Goal: Information Seeking & Learning: Learn about a topic

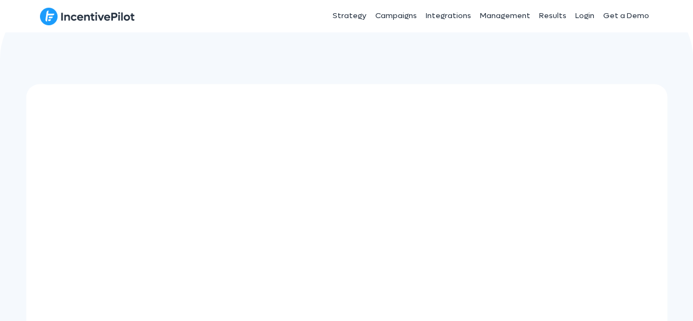
scroll to position [551, 0]
click at [243, 187] on img at bounding box center [186, 242] width 274 height 274
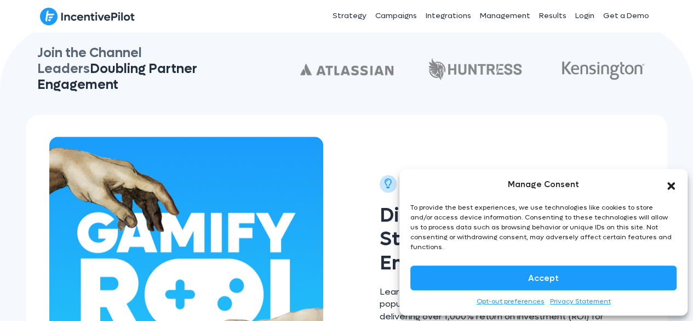
scroll to position [0, 0]
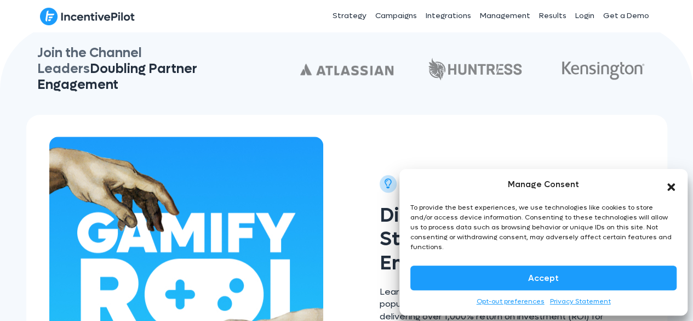
click at [670, 192] on icon "Close dialog" at bounding box center [671, 186] width 11 height 11
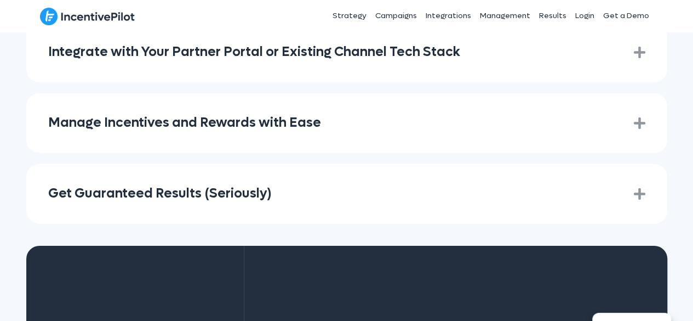
scroll to position [1664, 0]
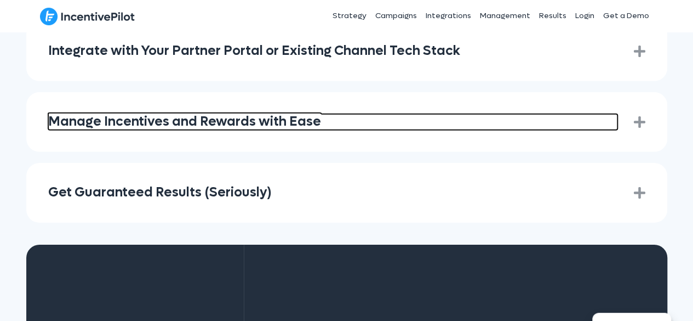
click at [278, 114] on link "Manage Incentives and Rewards with Ease" at bounding box center [332, 122] width 569 height 16
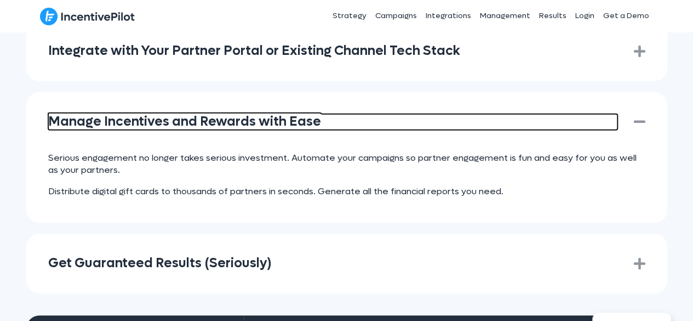
click at [278, 114] on link "Manage Incentives and Rewards with Ease" at bounding box center [332, 122] width 569 height 16
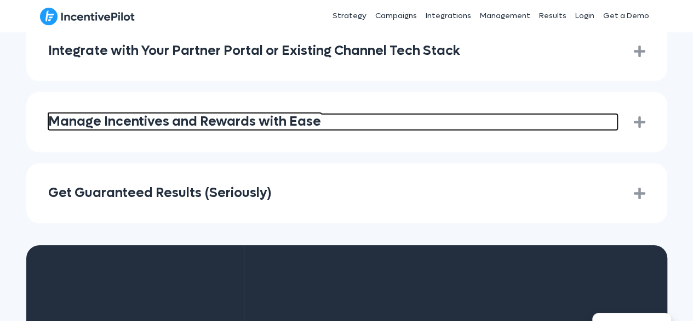
scroll to position [1597, 0]
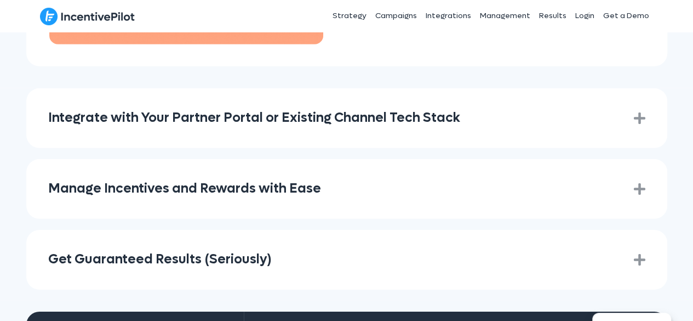
click at [278, 113] on div "Integrate with Your Partner Portal or Existing Channel Tech Stack Expand" at bounding box center [346, 118] width 641 height 60
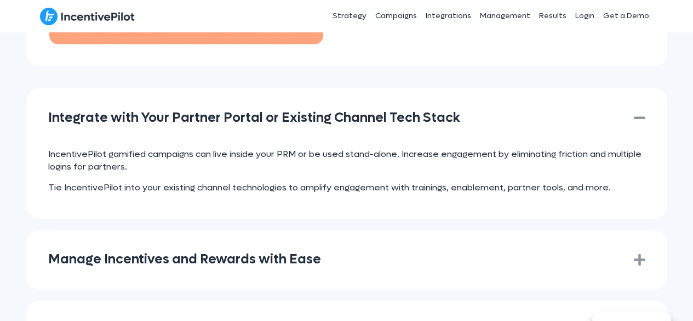
click at [278, 113] on div "Integrate with Your Partner Portal or Existing Channel Tech Stack Collapse" at bounding box center [346, 118] width 641 height 60
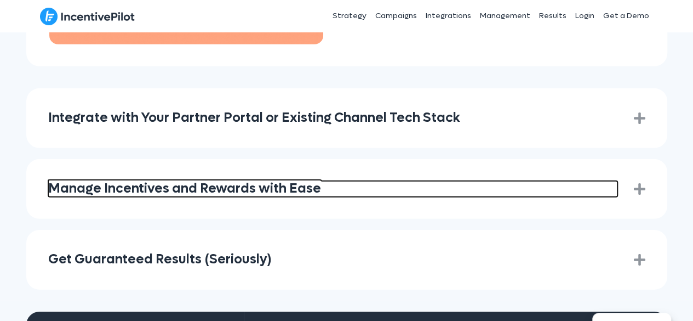
click at [239, 181] on link "Manage Incentives and Rewards with Ease" at bounding box center [332, 189] width 569 height 16
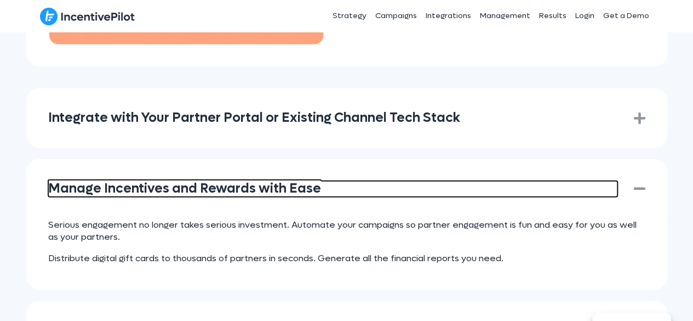
click at [239, 181] on link "Manage Incentives and Rewards with Ease" at bounding box center [332, 189] width 569 height 16
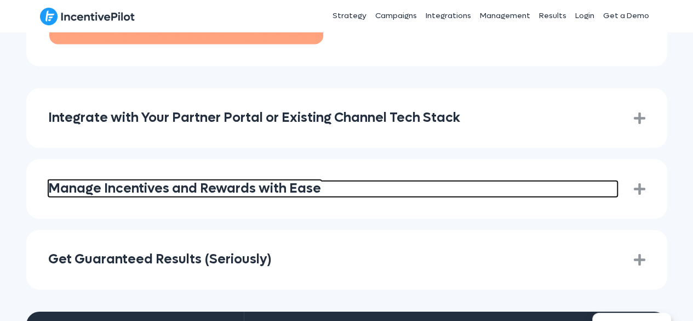
click at [239, 181] on link "Manage Incentives and Rewards with Ease" at bounding box center [332, 189] width 569 height 16
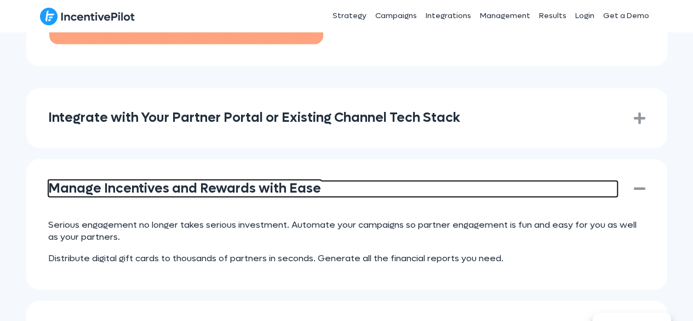
click at [239, 181] on link "Manage Incentives and Rewards with Ease" at bounding box center [332, 189] width 569 height 16
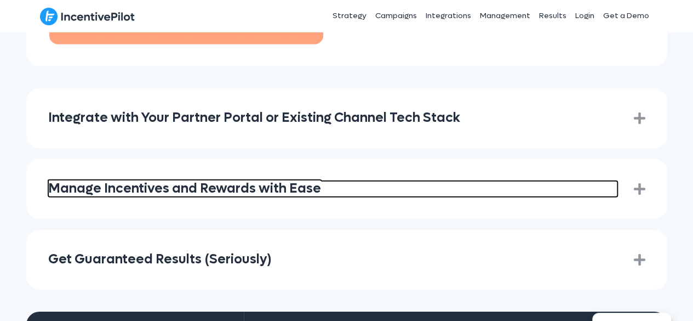
scroll to position [1599, 0]
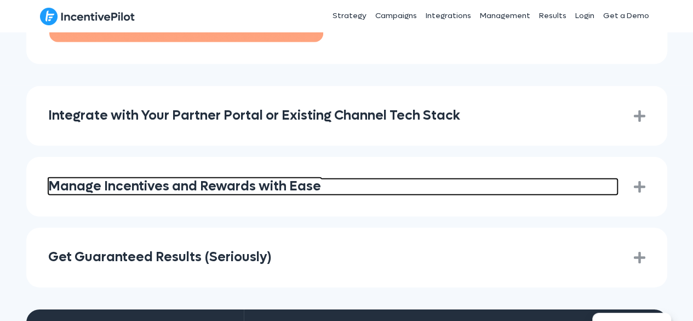
click at [264, 179] on link "Manage Incentives and Rewards with Ease" at bounding box center [332, 187] width 569 height 16
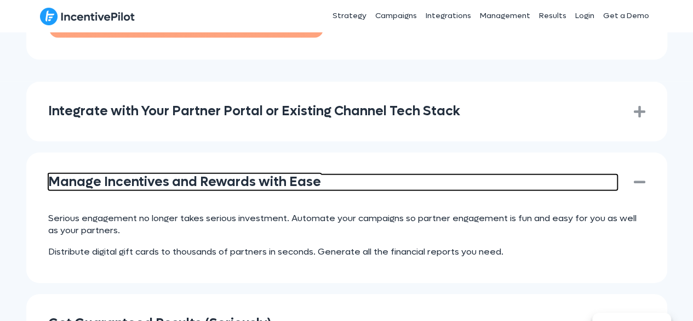
scroll to position [1605, 0]
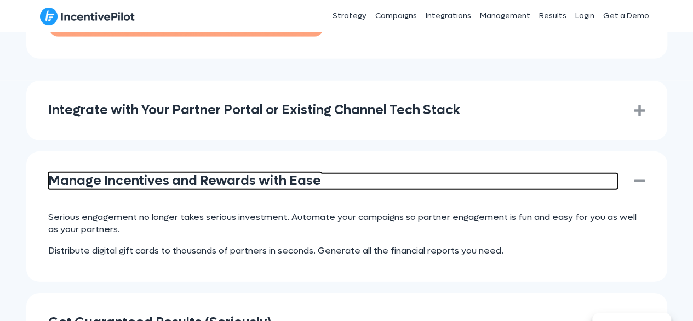
click at [84, 173] on link "Manage Incentives and Rewards with Ease" at bounding box center [332, 181] width 569 height 16
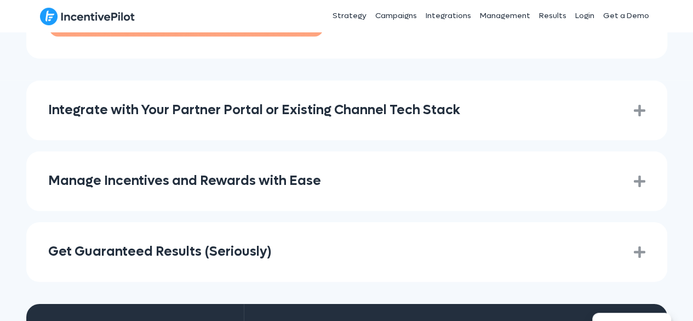
click at [59, 190] on div "Manage Incentives and Rewards with Ease Expand" at bounding box center [346, 181] width 641 height 60
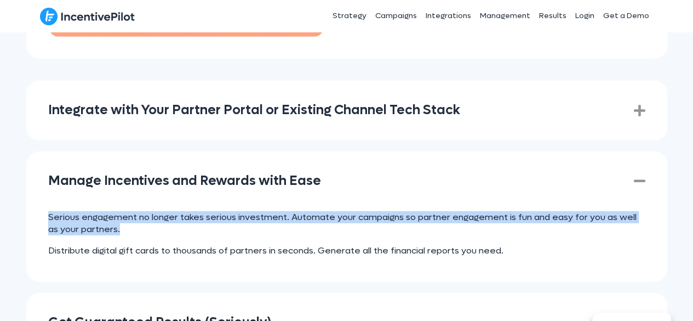
drag, startPoint x: 50, startPoint y: 202, endPoint x: 156, endPoint y: 212, distance: 106.2
click at [156, 212] on p "Serious engagement no longer takes serious investment. Automate your campaigns …" at bounding box center [346, 223] width 597 height 25
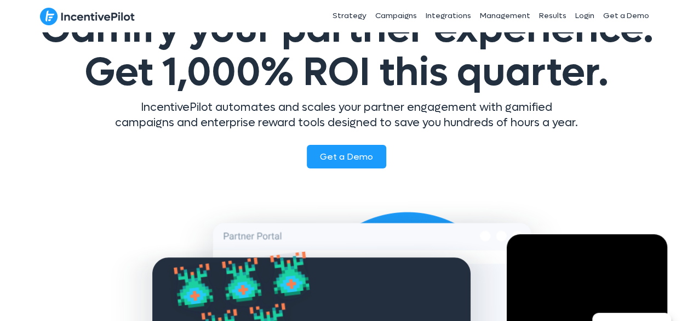
scroll to position [0, 0]
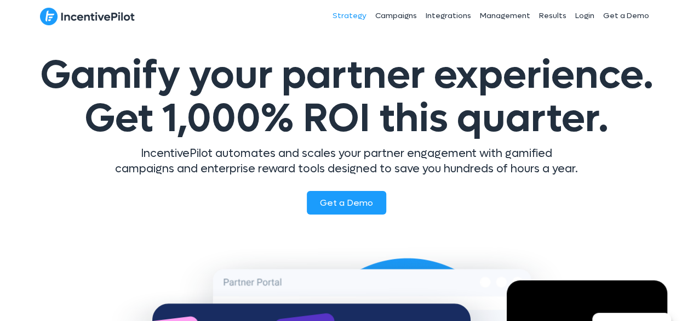
click at [350, 17] on link "Strategy" at bounding box center [349, 15] width 43 height 27
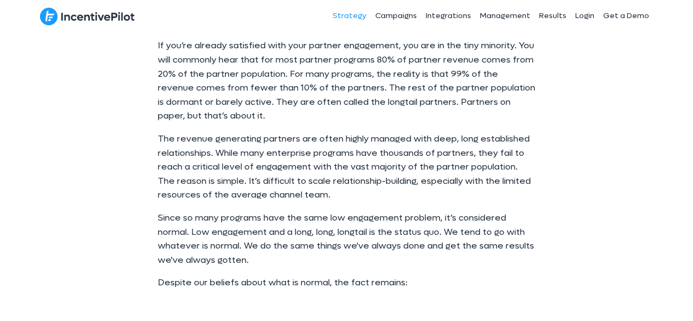
scroll to position [573, 0]
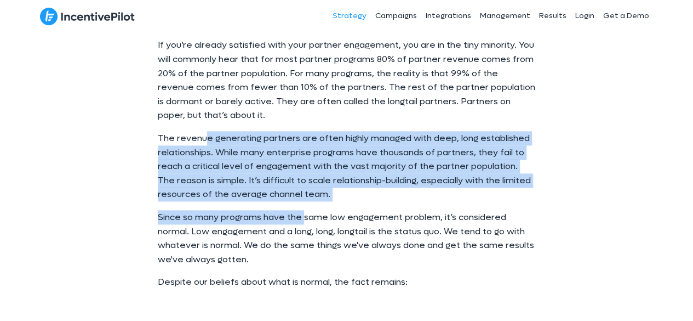
drag, startPoint x: 202, startPoint y: 124, endPoint x: 305, endPoint y: 205, distance: 130.4
click at [305, 205] on div "If you’re already satisfied with your partner engagement, you are in the tiny m…" at bounding box center [347, 163] width 378 height 251
click at [305, 210] on p "Since so many programs have the same low engagement problem, it’s considered no…" at bounding box center [347, 238] width 378 height 56
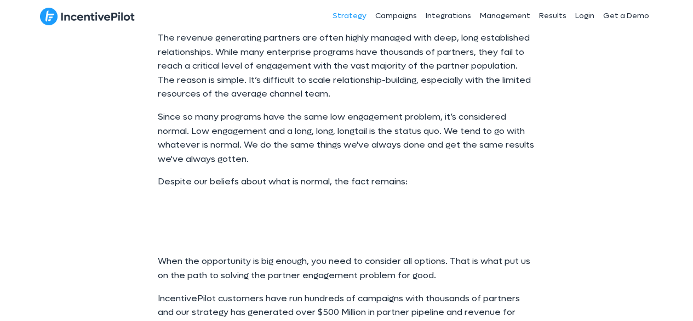
scroll to position [676, 0]
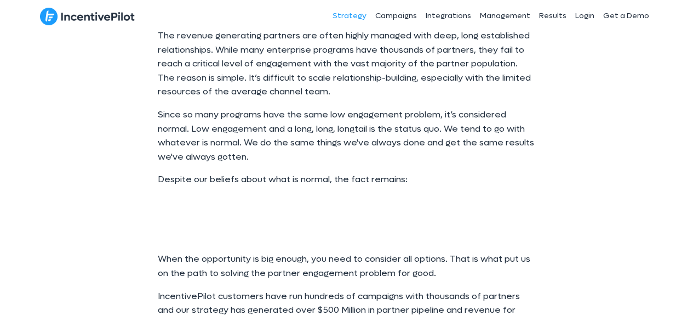
click at [305, 186] on p "Despite our beliefs about what is normal, the fact remains:" at bounding box center [347, 179] width 378 height 14
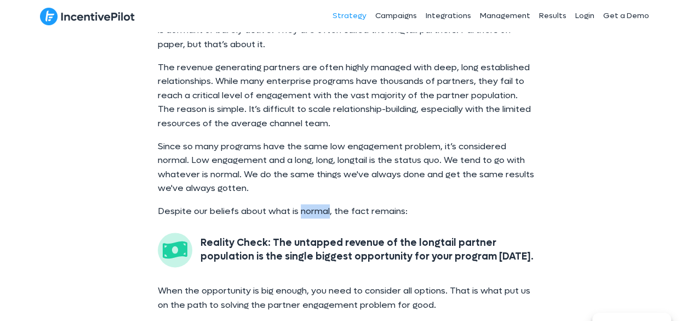
scroll to position [0, 0]
click at [305, 205] on p "Despite our beliefs about what is normal, the fact remains:" at bounding box center [347, 211] width 378 height 14
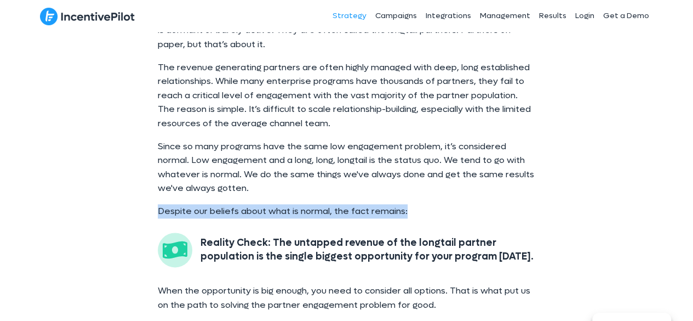
click at [305, 205] on p "Despite our beliefs about what is normal, the fact remains:" at bounding box center [347, 211] width 378 height 14
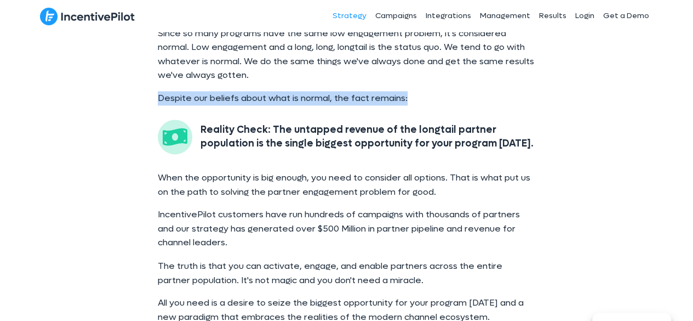
scroll to position [797, 0]
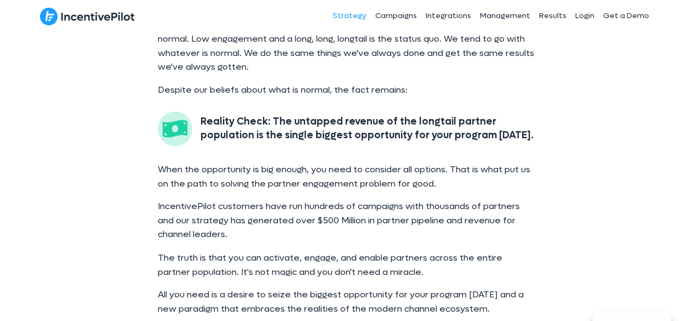
click at [305, 205] on p "IncentivePilot customers have run hundreds of campaigns with thousands of partn…" at bounding box center [347, 220] width 378 height 42
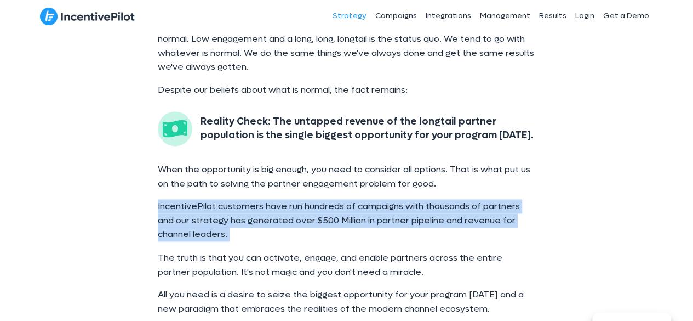
click at [305, 205] on p "IncentivePilot customers have run hundreds of campaigns with thousands of partn…" at bounding box center [347, 220] width 378 height 42
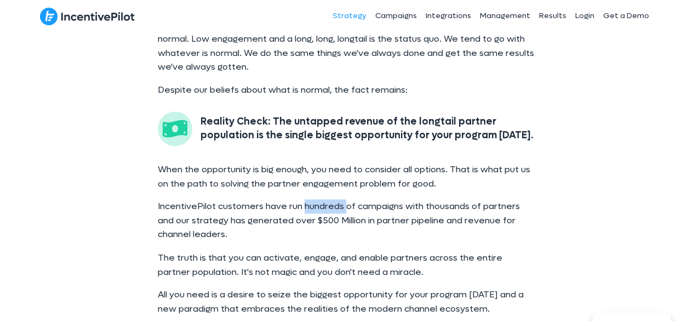
click at [305, 205] on p "IncentivePilot customers have run hundreds of campaigns with thousands of partn…" at bounding box center [347, 220] width 378 height 42
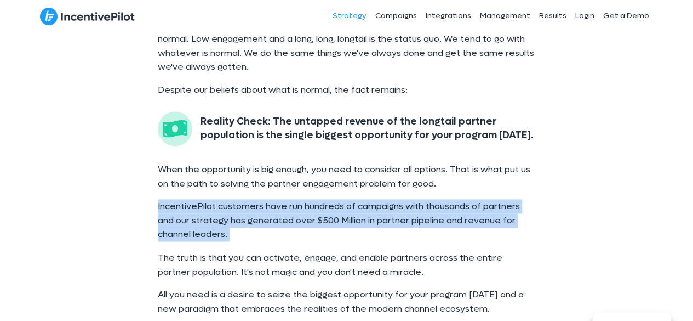
click at [305, 205] on p "IncentivePilot customers have run hundreds of campaigns with thousands of partn…" at bounding box center [347, 220] width 378 height 42
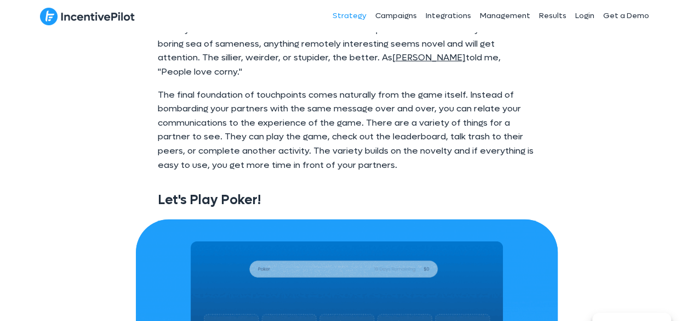
scroll to position [3620, 0]
